Goal: Task Accomplishment & Management: Manage account settings

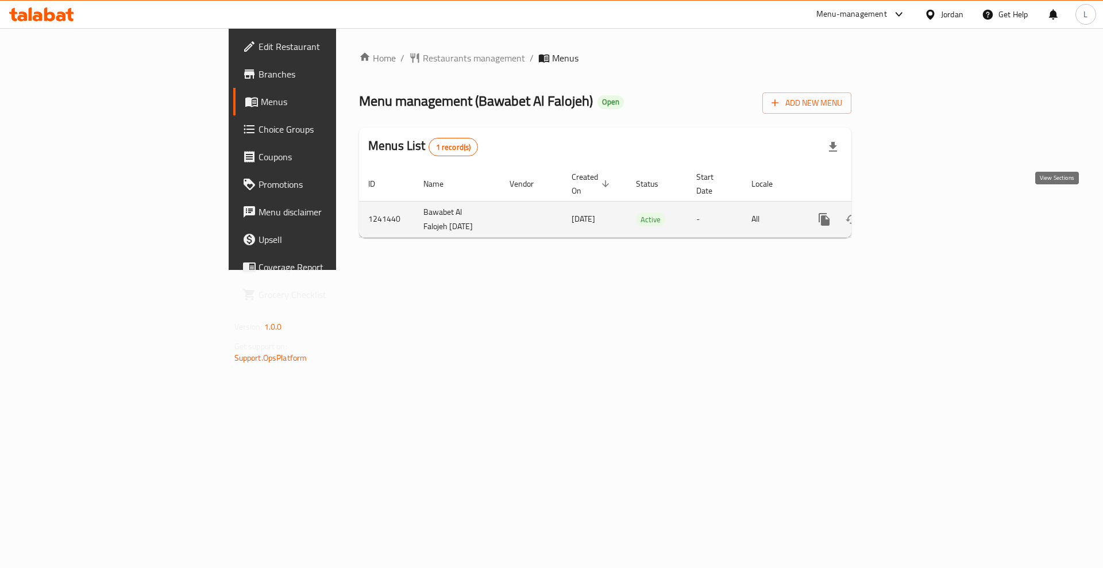
click at [914, 213] on icon "enhanced table" at bounding box center [907, 220] width 14 height 14
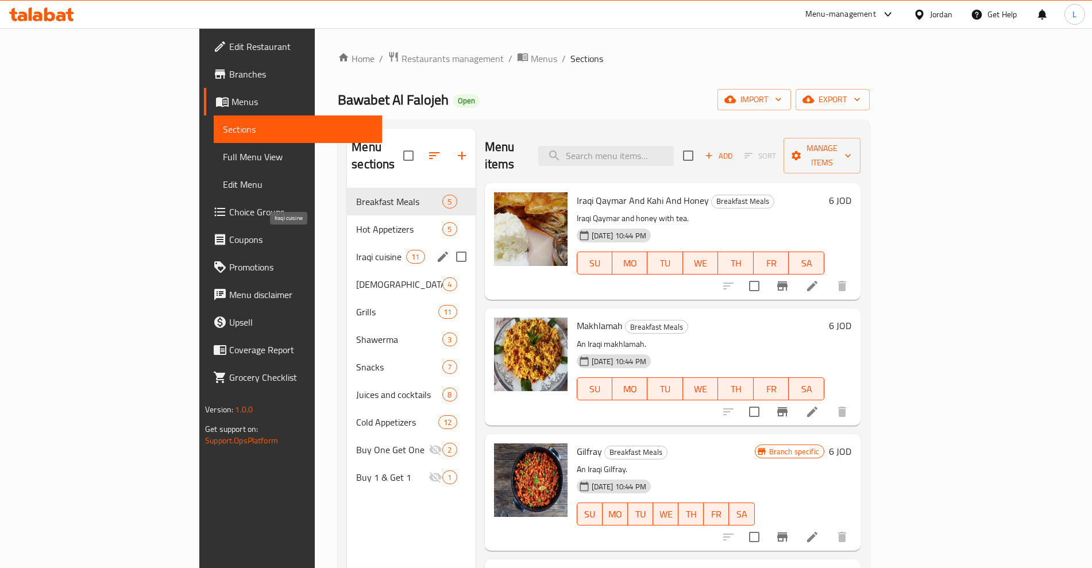
click at [356, 250] on span "Iraqi cuisine" at bounding box center [381, 257] width 50 height 14
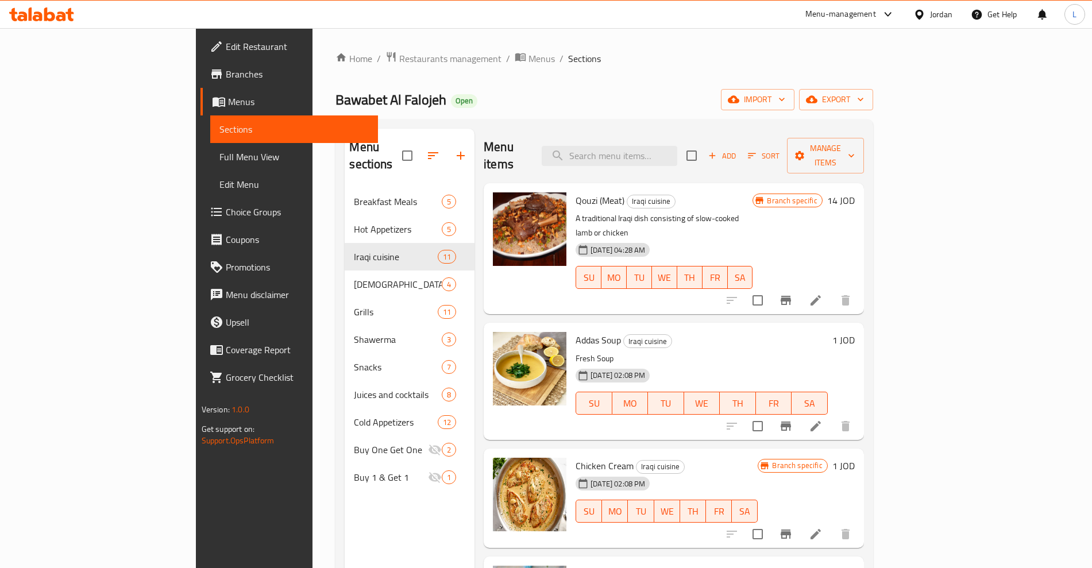
drag, startPoint x: 285, startPoint y: 239, endPoint x: 226, endPoint y: 240, distance: 59.2
click at [336, 236] on div "Menu sections Breakfast Meals 5 Hot Appetizers 5 Iraqi cuisine 11 Kabbah 4 Gril…" at bounding box center [604, 412] width 537 height 587
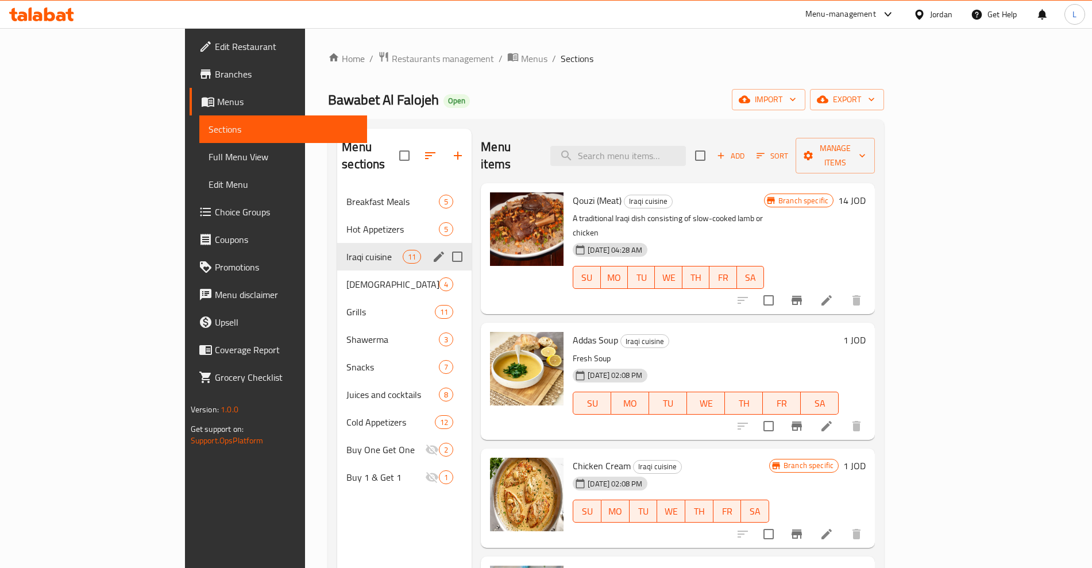
drag, startPoint x: 383, startPoint y: 238, endPoint x: 432, endPoint y: 233, distance: 49.0
click at [383, 243] on div "Iraqi cuisine 11" at bounding box center [404, 257] width 134 height 28
click at [432, 250] on icon "edit" at bounding box center [439, 257] width 14 height 14
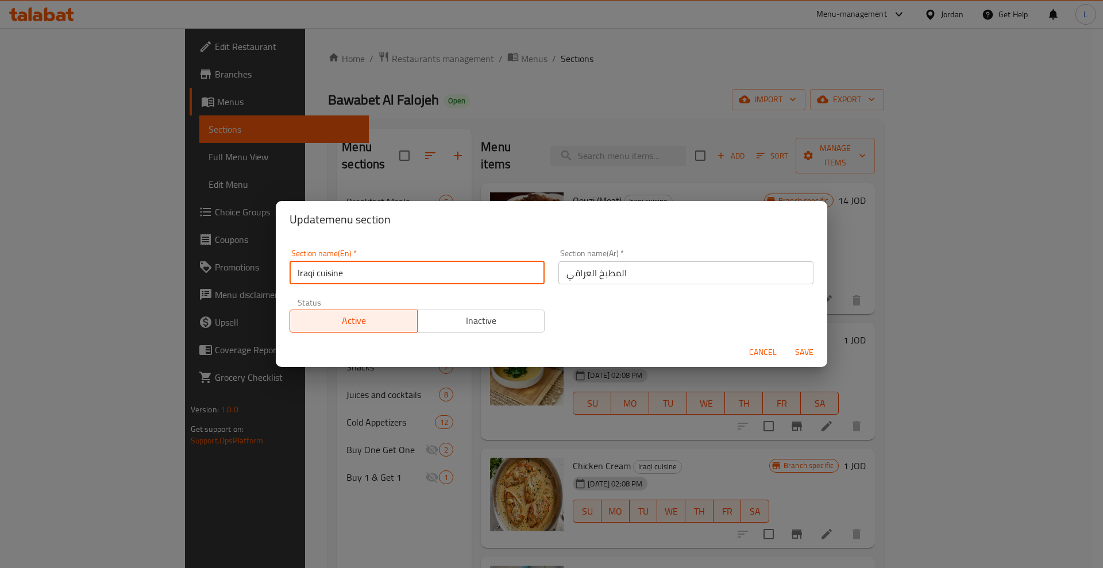
drag, startPoint x: 362, startPoint y: 275, endPoint x: 265, endPoint y: 286, distance: 97.1
click at [265, 286] on div "Update menu section Section name(En)   * Iraqi cuisine Section name(En) * Secti…" at bounding box center [551, 284] width 1103 height 568
drag, startPoint x: 760, startPoint y: 349, endPoint x: 685, endPoint y: 322, distance: 80.0
click at [759, 349] on span "Cancel" at bounding box center [763, 352] width 28 height 14
